Goal: Information Seeking & Learning: Find specific page/section

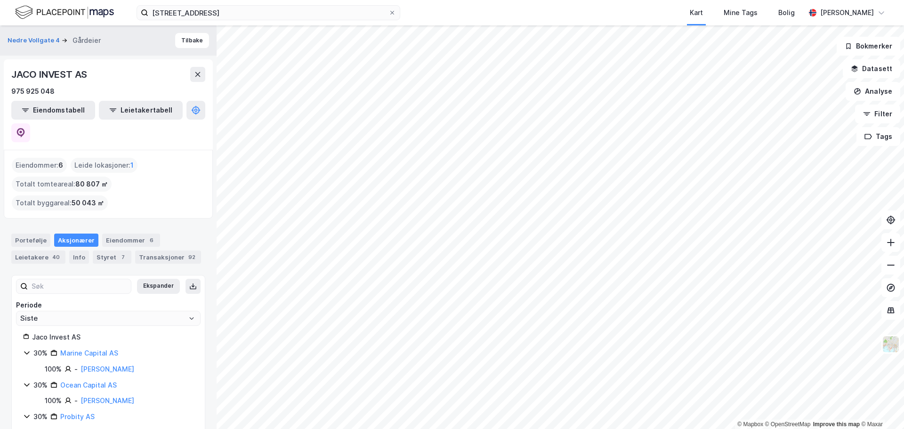
scroll to position [25, 0]
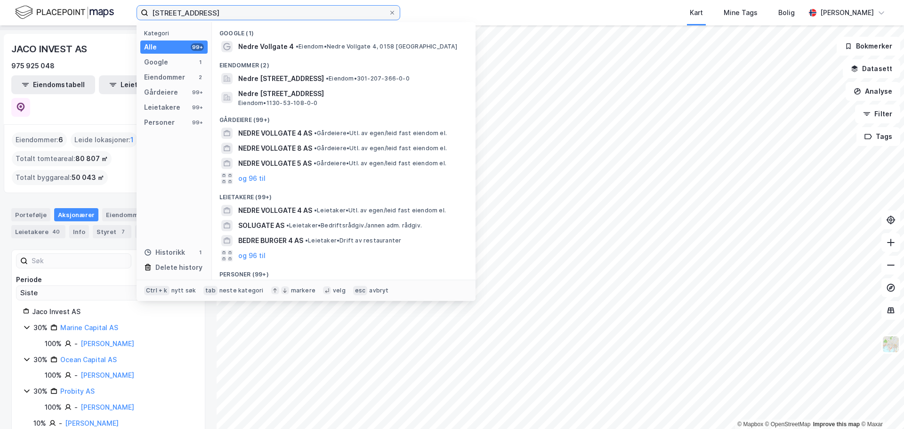
drag, startPoint x: 228, startPoint y: 17, endPoint x: 55, endPoint y: 9, distance: 174.0
click at [55, 9] on div "nedre vollgate 4 Kategori Alle 99+ Google 1 Eiendommer 2 Gårdeiere 99+ Leietake…" at bounding box center [452, 12] width 904 height 25
click at [264, 16] on input "nedre vollgate 4" at bounding box center [268, 13] width 240 height 14
click at [265, 14] on input "nedre vollgate 4" at bounding box center [268, 13] width 240 height 14
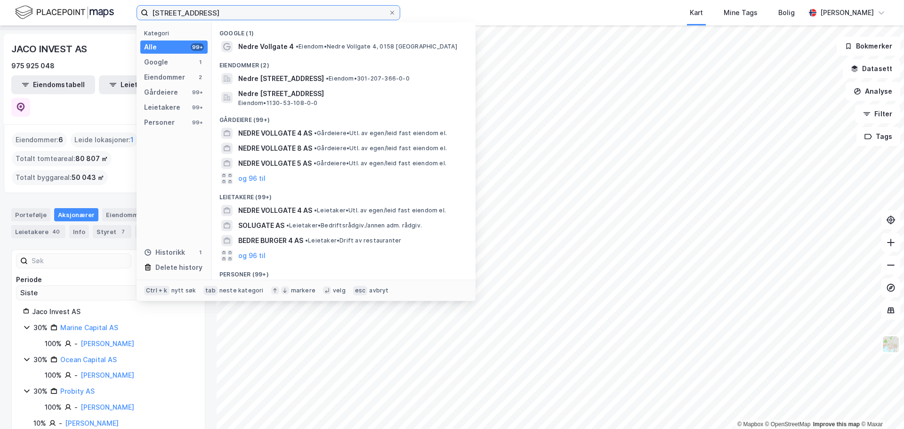
click at [265, 14] on input "nedre vollgate 4" at bounding box center [268, 13] width 240 height 14
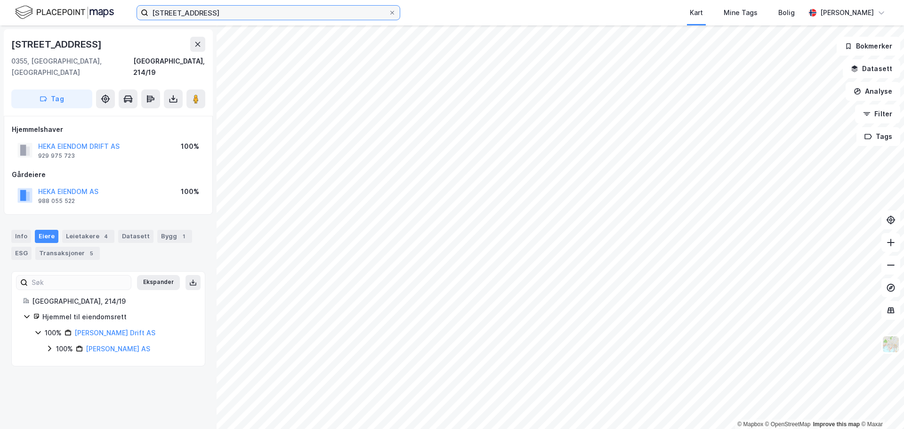
click at [273, 18] on input "bogstadveien 8" at bounding box center [268, 13] width 240 height 14
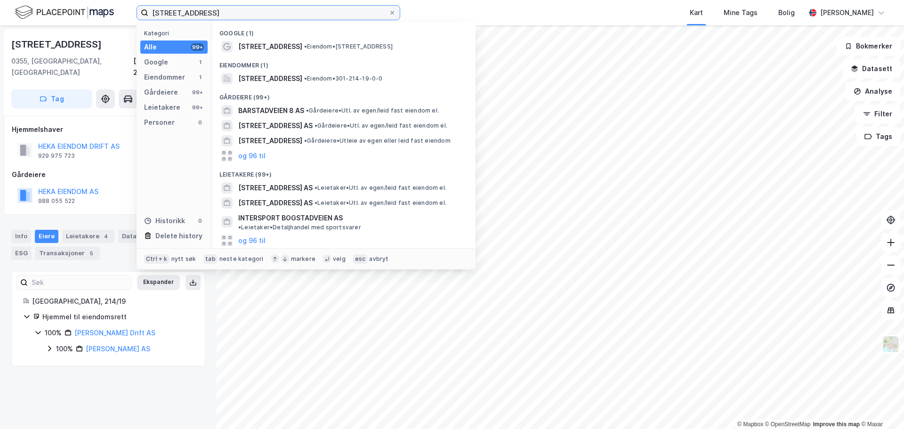
click at [273, 18] on input "bogstadveien 8" at bounding box center [268, 13] width 240 height 14
paste input "Eugenies gate 22"
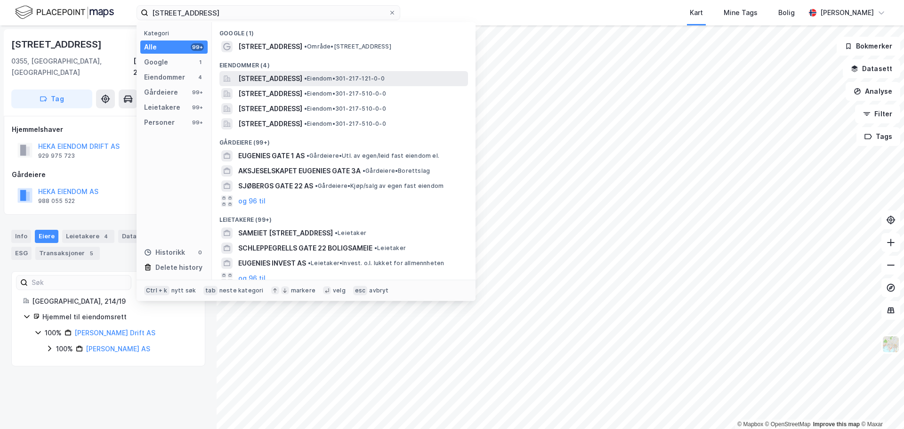
click at [296, 78] on span "Eugenies gate 22A, 0168, OSLO, OSLO" at bounding box center [270, 78] width 64 height 11
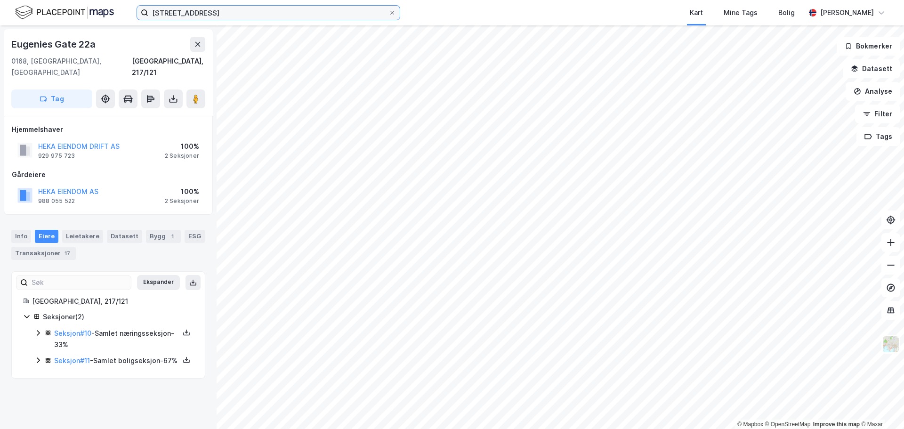
click at [325, 14] on input "Eugenies gate 22" at bounding box center [268, 13] width 240 height 14
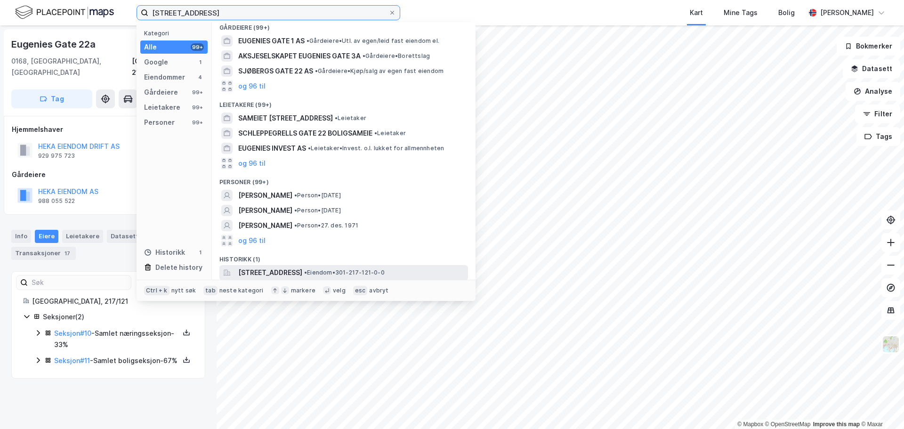
scroll to position [115, 0]
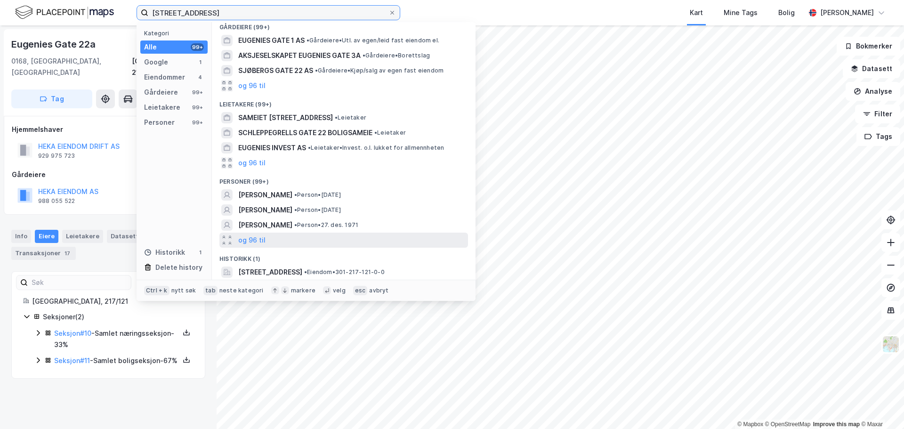
click at [325, 14] on input "Eugenies gate 22" at bounding box center [268, 13] width 240 height 14
click at [323, 8] on input "Eugenies gate 22" at bounding box center [268, 13] width 240 height 14
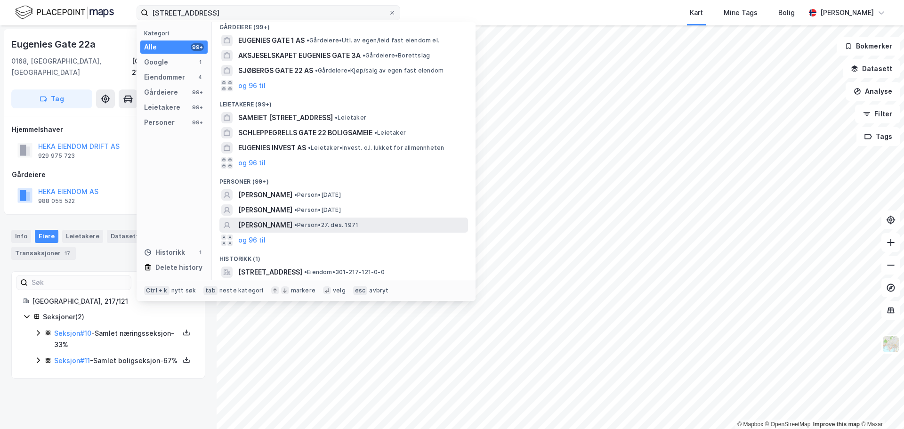
click at [290, 5] on label "Eugenies gate 22" at bounding box center [269, 12] width 264 height 15
click at [290, 6] on input "Eugenies gate 22" at bounding box center [268, 13] width 240 height 14
drag, startPoint x: 288, startPoint y: 8, endPoint x: 132, endPoint y: 9, distance: 155.9
click at [132, 9] on div "Eugenies gate 22 Kategori Alle 99+ Google 1 Eiendommer 4 Gårdeiere 99+ Leietake…" at bounding box center [452, 12] width 904 height 25
paste input "Ole Vigs gate 18"
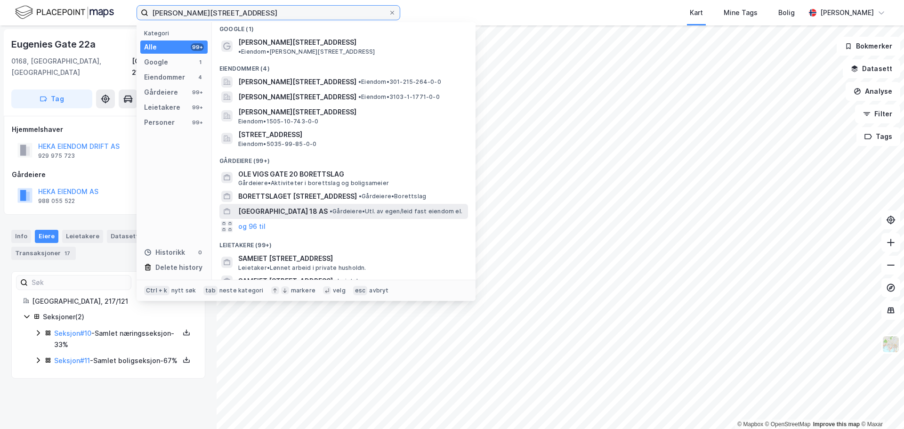
scroll to position [0, 0]
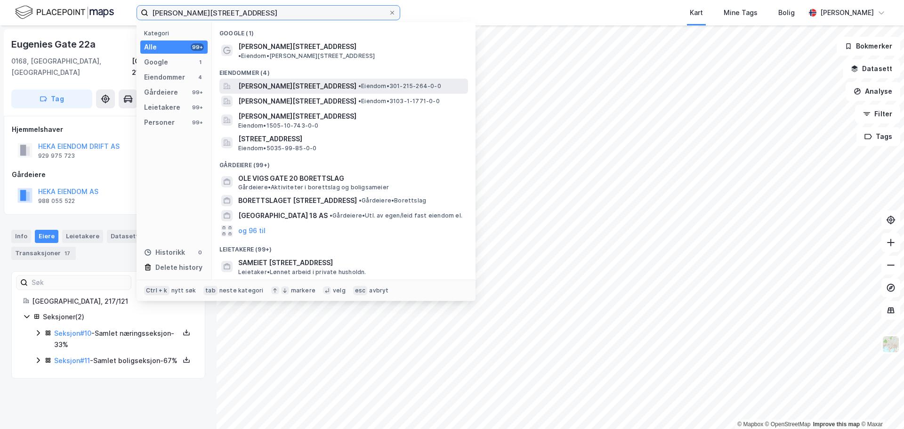
type input "Ole Vigs gate 18"
click at [288, 81] on span "Ole Vigs gate 18, 0366, OSLO, OSLO" at bounding box center [297, 86] width 118 height 11
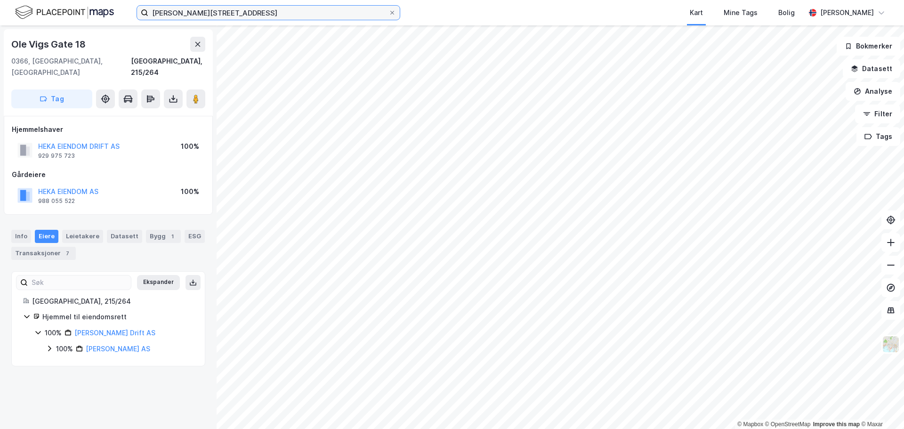
click at [255, 12] on input "Ole Vigs gate 18" at bounding box center [268, 13] width 240 height 14
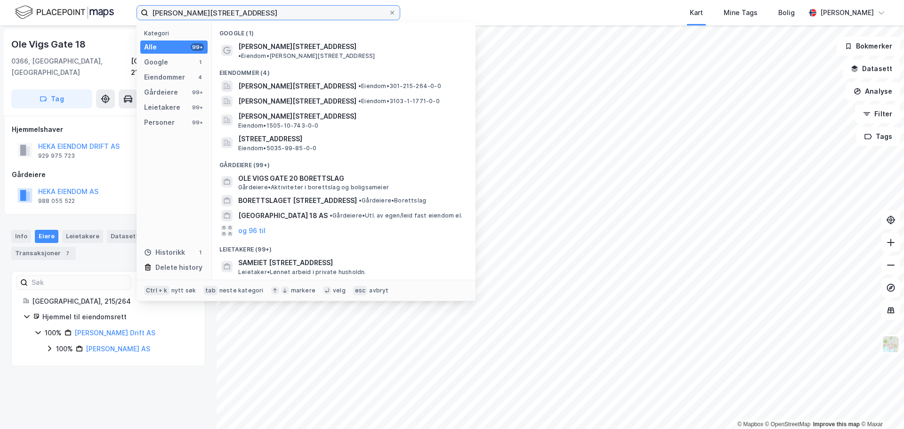
click at [255, 12] on input "Ole Vigs gate 18" at bounding box center [268, 13] width 240 height 14
click at [0, 0] on button "HEKA EIENDOM DRIFT AS" at bounding box center [0, 0] width 0 height 0
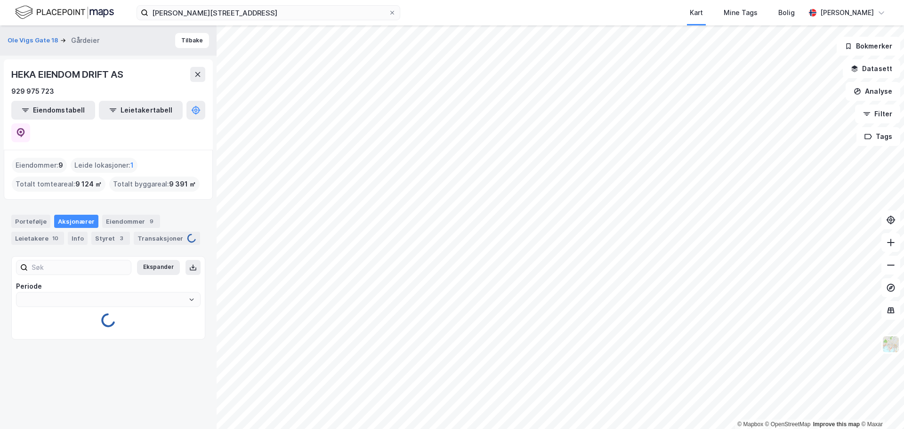
type input "Siste"
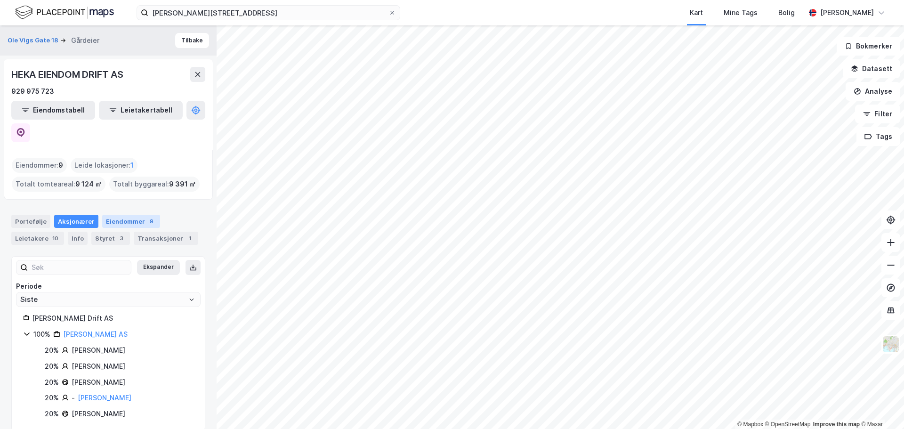
click at [128, 215] on div "Eiendommer 9" at bounding box center [131, 221] width 58 height 13
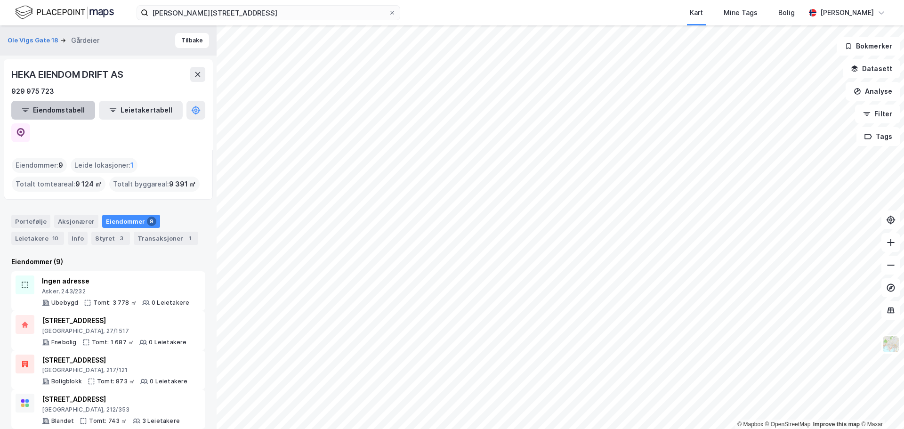
click at [70, 114] on button "Eiendomstabell" at bounding box center [53, 110] width 84 height 19
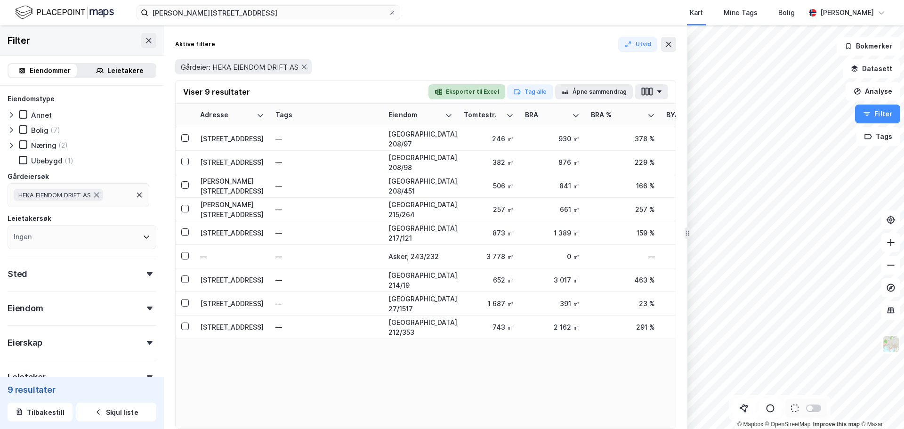
click at [467, 88] on button "Eksporter til Excel" at bounding box center [467, 91] width 77 height 15
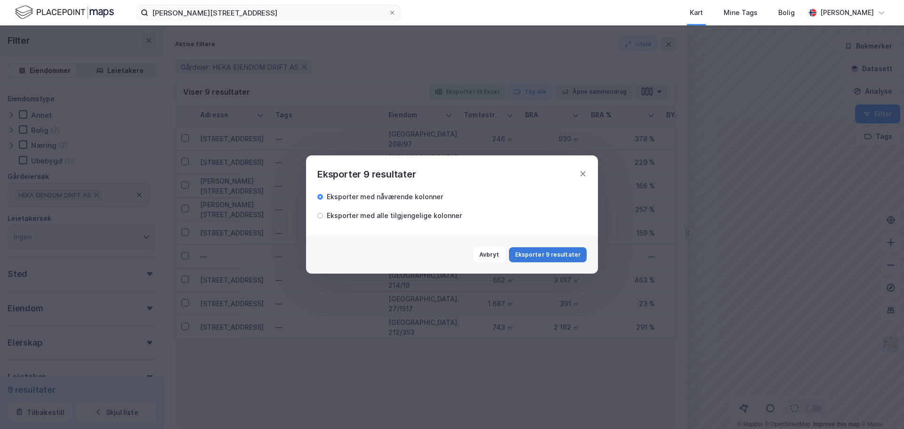
click at [537, 252] on button "Eksporter 9 resultater" at bounding box center [548, 254] width 78 height 15
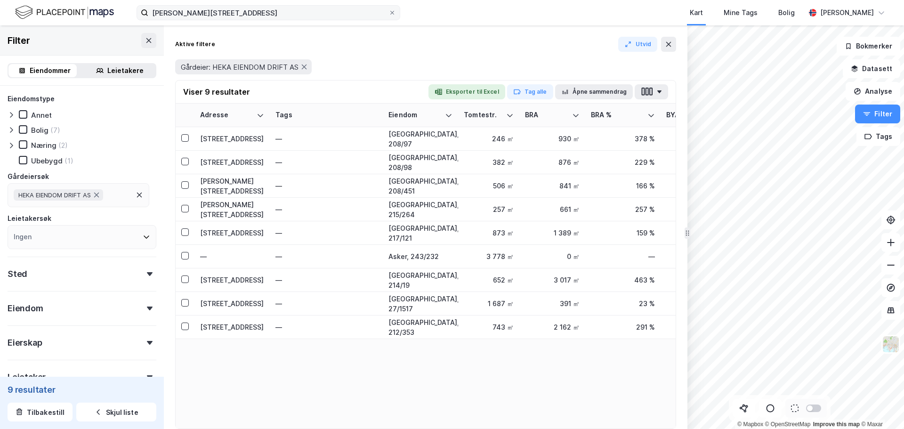
drag, startPoint x: 259, startPoint y: 21, endPoint x: 260, endPoint y: 16, distance: 4.7
click at [260, 19] on div "Ole Vigs gate 18 Kart Mine Tags Bolig Andreas Hagen" at bounding box center [452, 12] width 904 height 25
click at [259, 13] on input "Ole Vigs gate 18" at bounding box center [268, 13] width 240 height 14
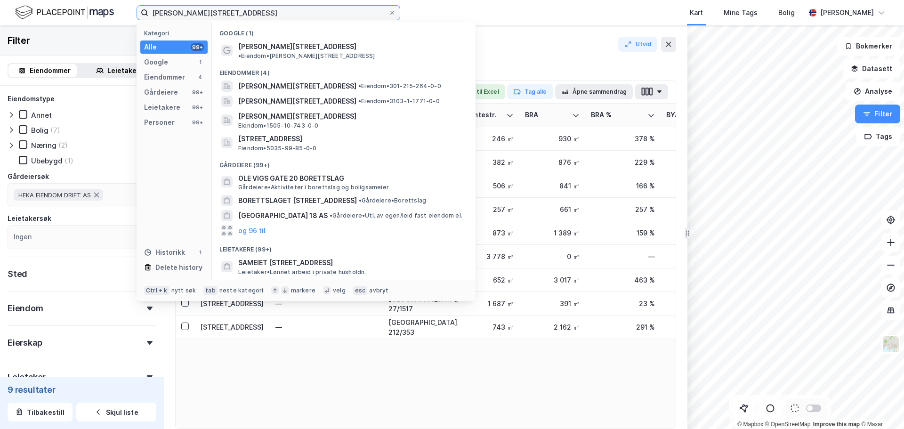
click at [259, 13] on input "Ole Vigs gate 18" at bounding box center [268, 13] width 240 height 14
paste input "Gluckstads gate 4"
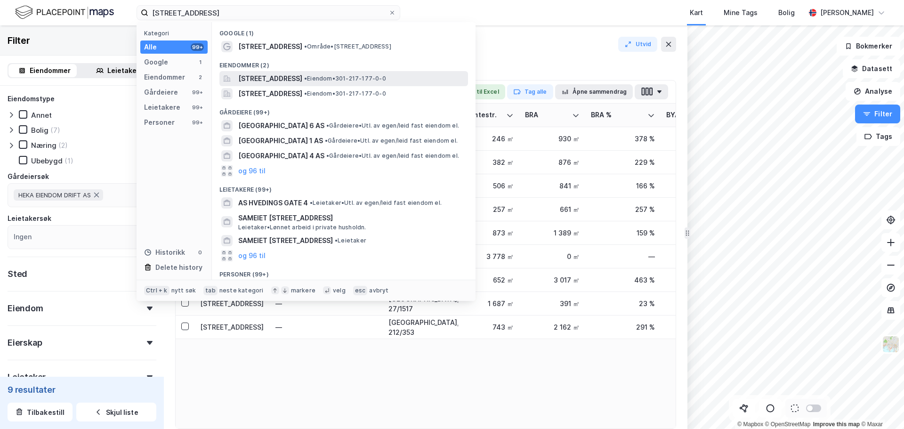
click at [281, 79] on span "Glückstads gate 4A, 0170, OSLO, OSLO" at bounding box center [270, 78] width 64 height 11
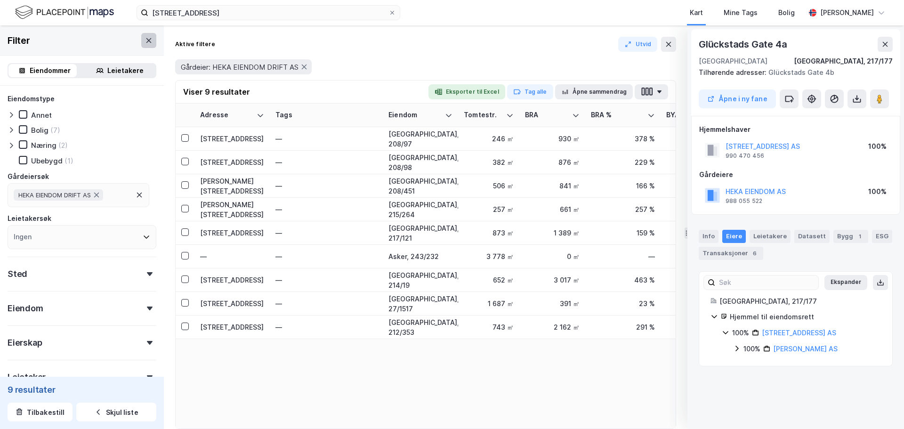
click at [145, 41] on icon at bounding box center [149, 41] width 8 height 8
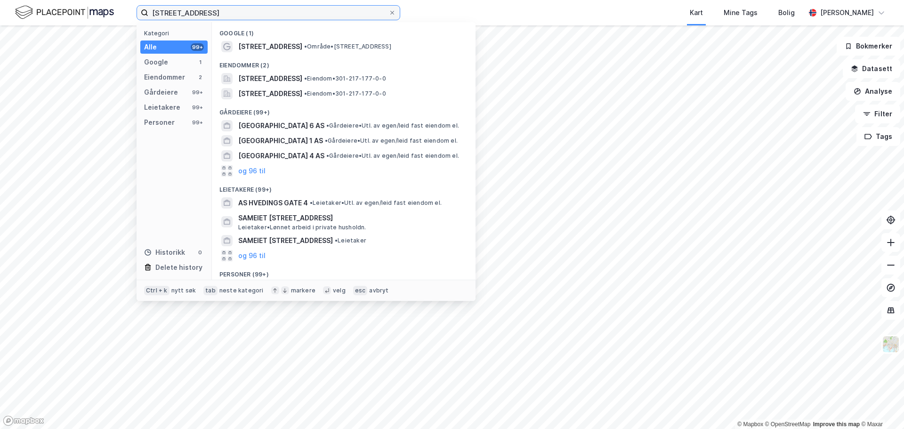
click at [223, 15] on input "Gluckstads gate 4" at bounding box center [268, 13] width 240 height 14
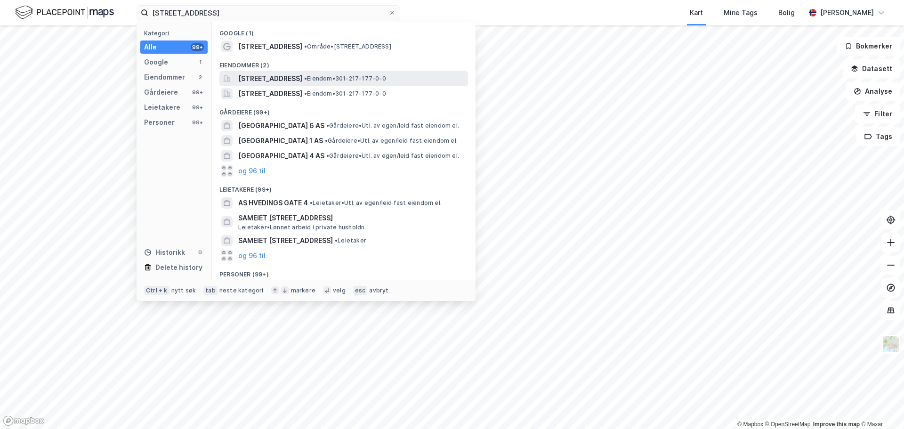
click at [290, 80] on span "Glückstads gate 4A, 0170, OSLO, OSLO" at bounding box center [270, 78] width 64 height 11
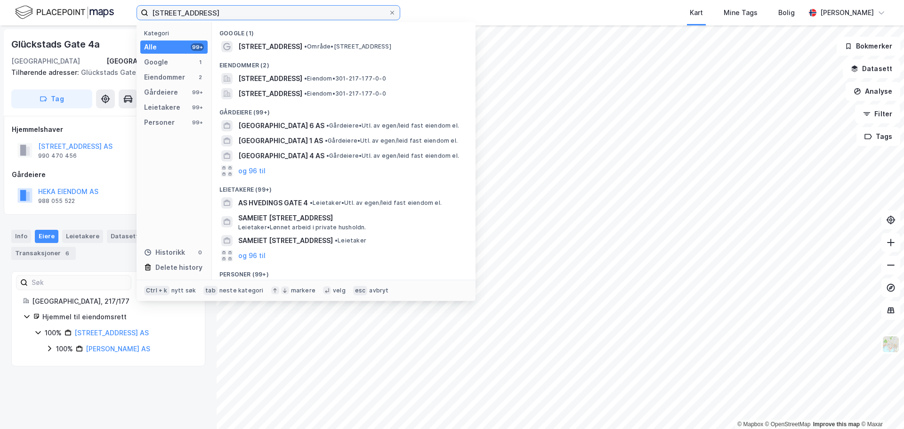
drag, startPoint x: 246, startPoint y: 13, endPoint x: 62, endPoint y: 18, distance: 183.7
click at [62, 18] on div "Gluckstads gate 4 Kategori Alle 99+ Google 1 Eiendommer 2 Gårdeiere 99+ Leietak…" at bounding box center [452, 12] width 904 height 25
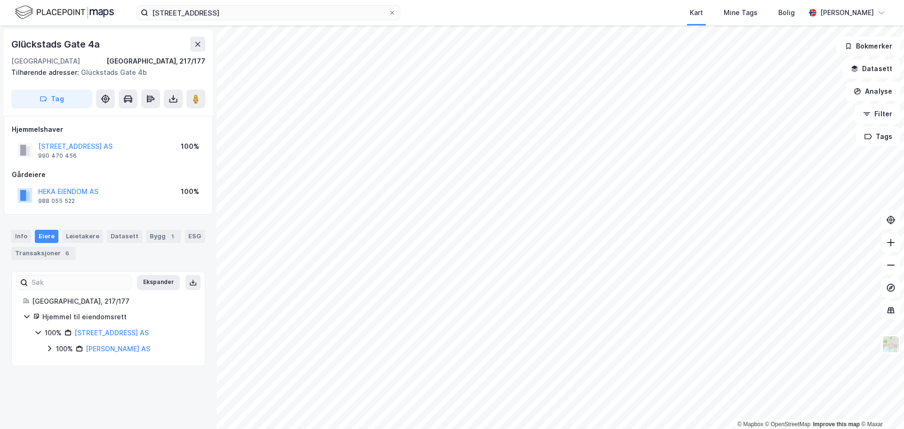
click at [81, 394] on div "Glückstads Gate 4a 0170, Oslo, Oslo Oslo, 217/177 Tilhørende adresser: Glücksta…" at bounding box center [108, 227] width 217 height 404
drag, startPoint x: 120, startPoint y: 145, endPoint x: 114, endPoint y: 146, distance: 5.4
click at [114, 146] on div "GLÜCKSTADGATA 4 AS 990 470 456 100%" at bounding box center [108, 150] width 193 height 23
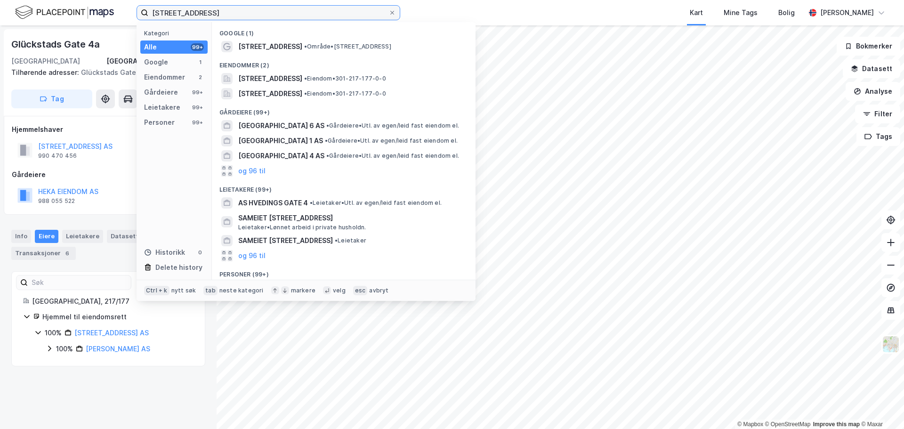
click at [232, 17] on input "Gluckstads gate 4" at bounding box center [268, 13] width 240 height 14
click at [232, 13] on input "Gluckstads gate 4" at bounding box center [268, 13] width 240 height 14
paste input "Osterhaus gate 5"
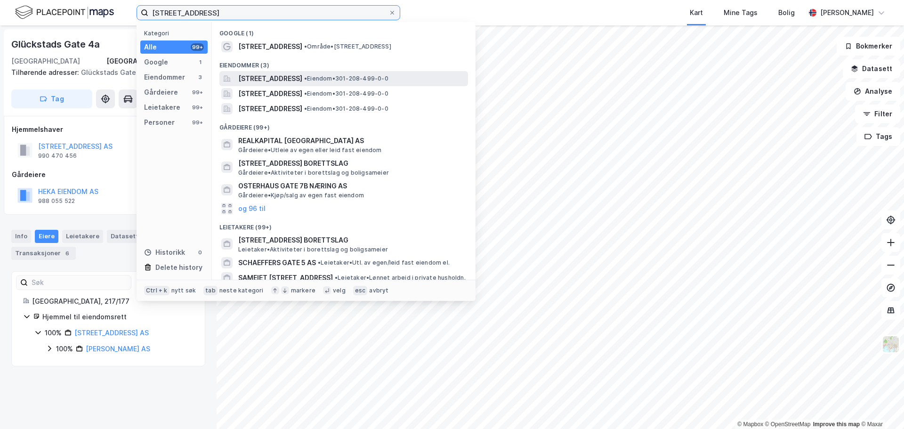
type input "Osterhaus gate 5"
click at [283, 79] on span "Osterhaus' gate 5A, 0183, OSLO, OSLO" at bounding box center [270, 78] width 64 height 11
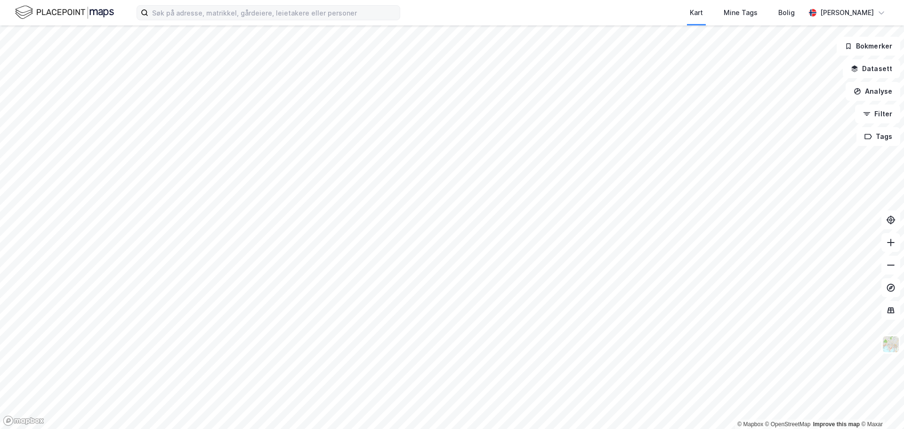
click at [232, 20] on label at bounding box center [269, 12] width 264 height 15
click at [232, 20] on input at bounding box center [273, 13] width 251 height 14
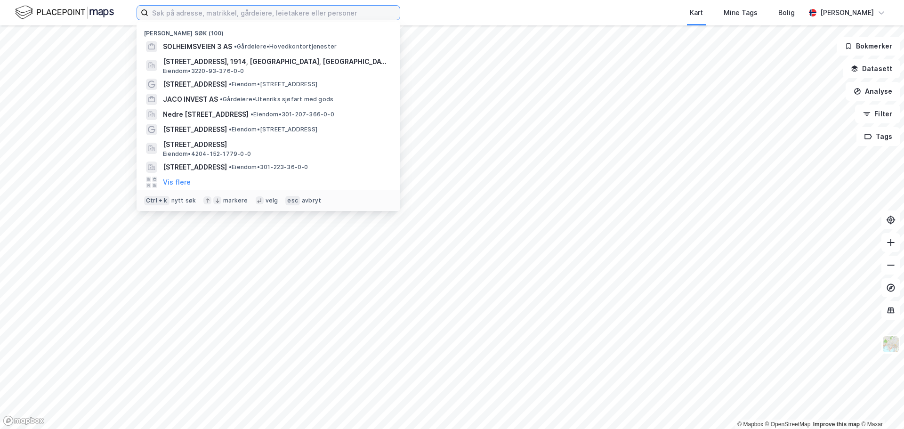
click at [235, 13] on input at bounding box center [273, 13] width 251 height 14
